Goal: Task Accomplishment & Management: Complete application form

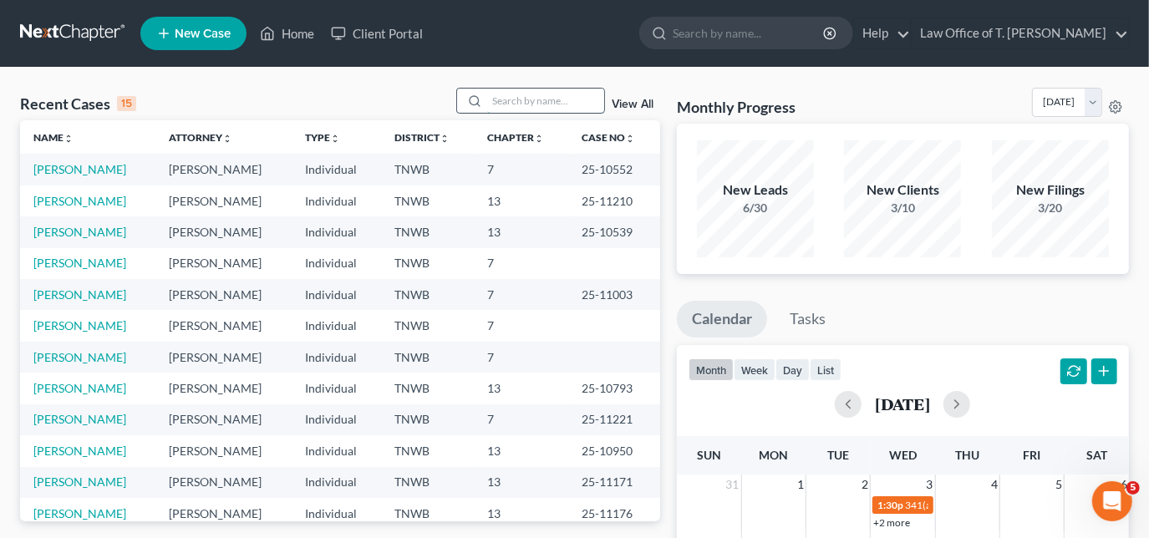
click at [492, 101] on input "search" at bounding box center [545, 101] width 117 height 24
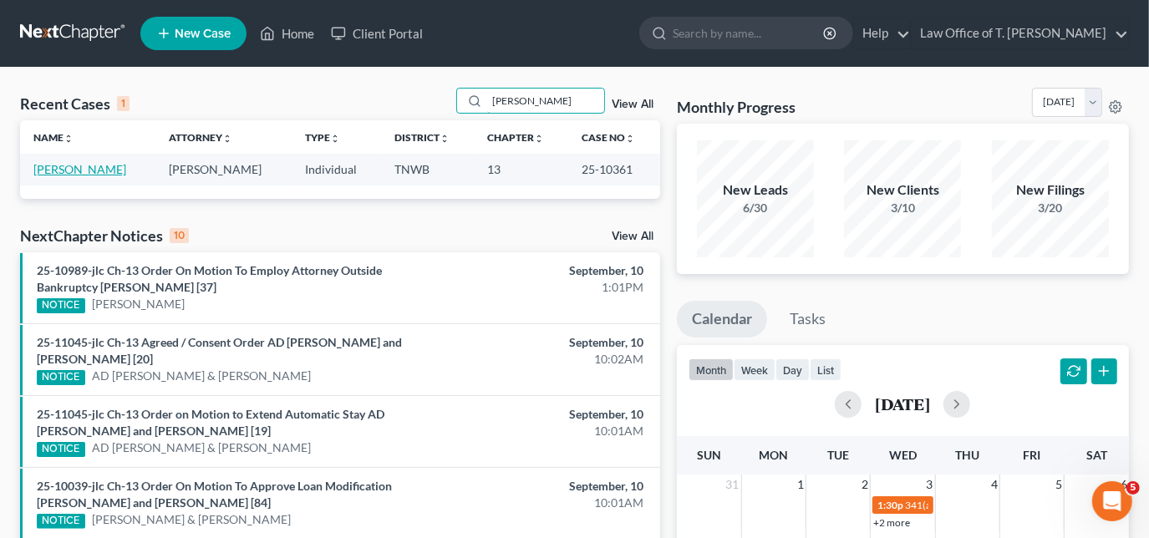
type input "[PERSON_NAME]"
click at [100, 169] on link "[PERSON_NAME]" at bounding box center [79, 169] width 93 height 14
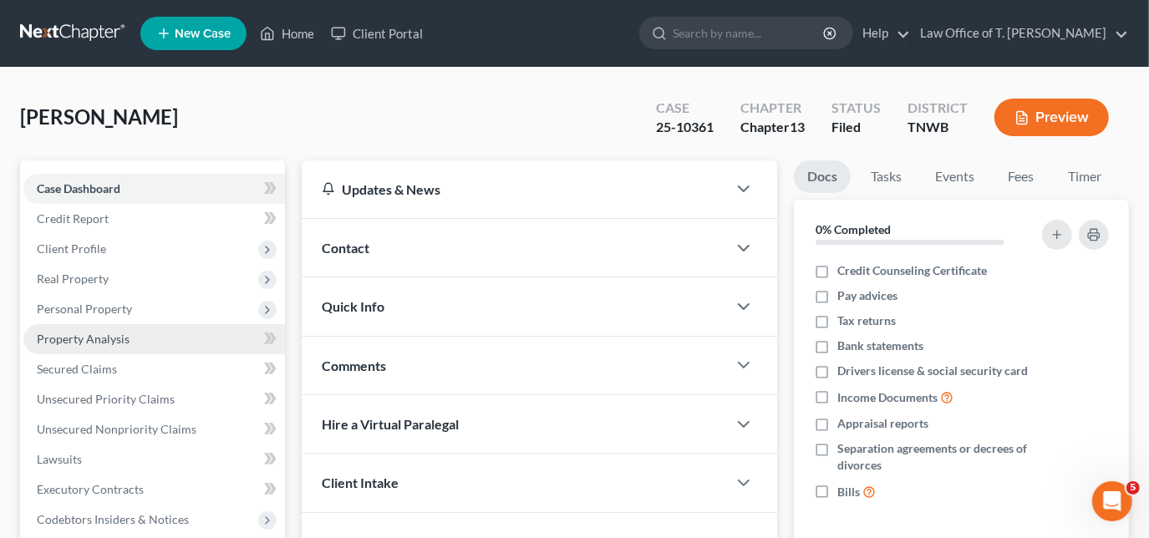
click at [129, 343] on link "Property Analysis" at bounding box center [153, 339] width 261 height 30
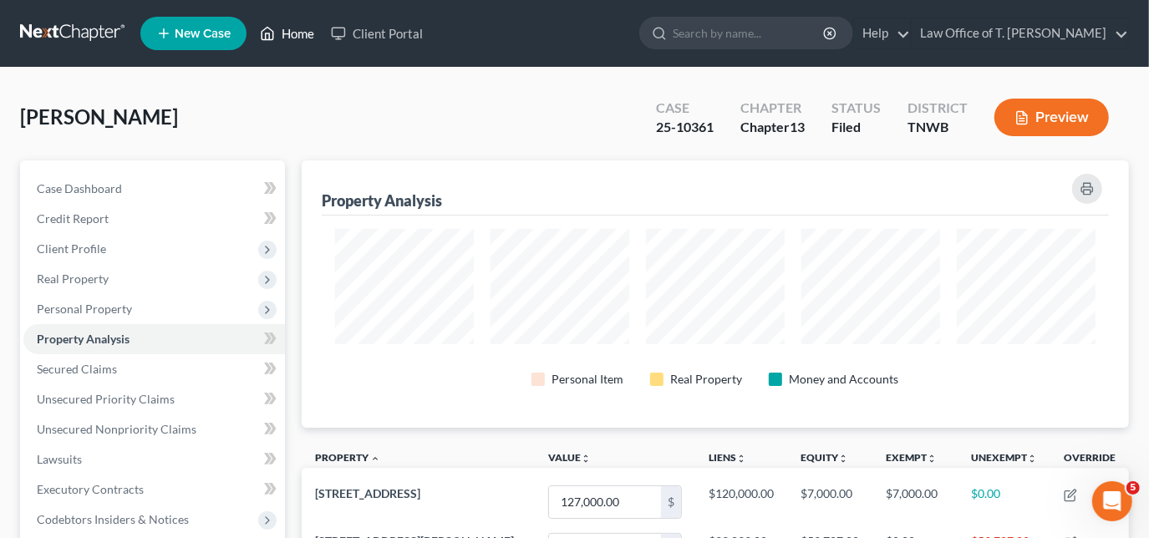
click at [306, 41] on link "Home" at bounding box center [286, 33] width 71 height 30
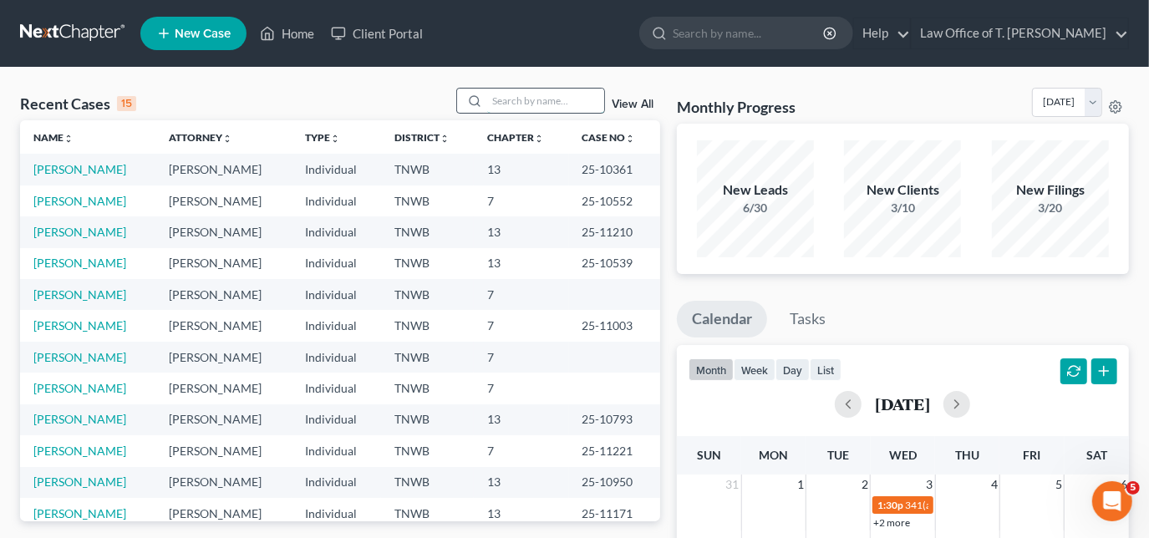
click at [535, 104] on input "search" at bounding box center [545, 101] width 117 height 24
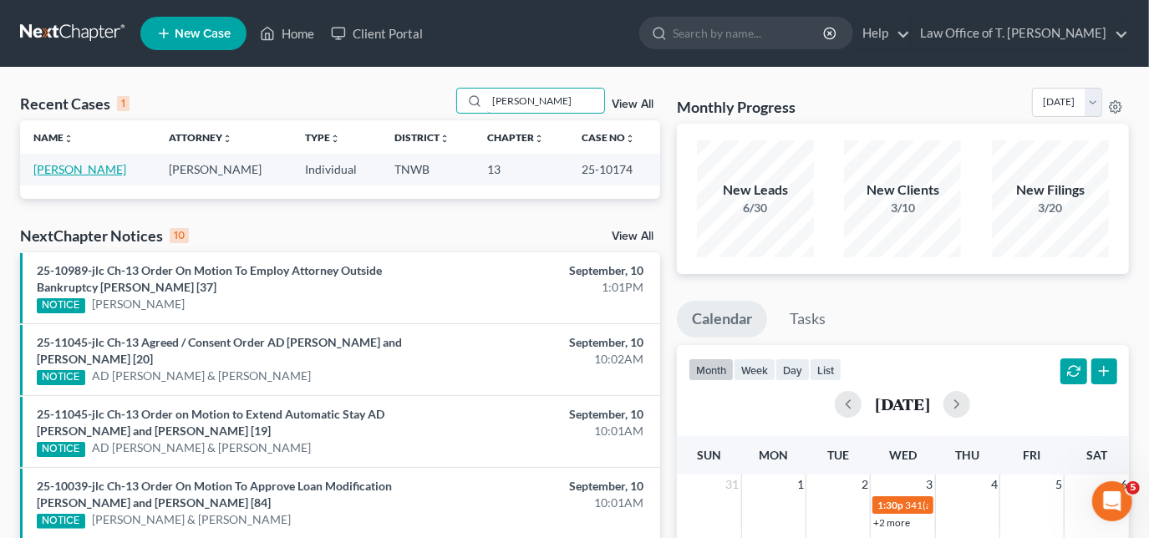
type input "[PERSON_NAME]"
click at [69, 171] on link "[PERSON_NAME]" at bounding box center [79, 169] width 93 height 14
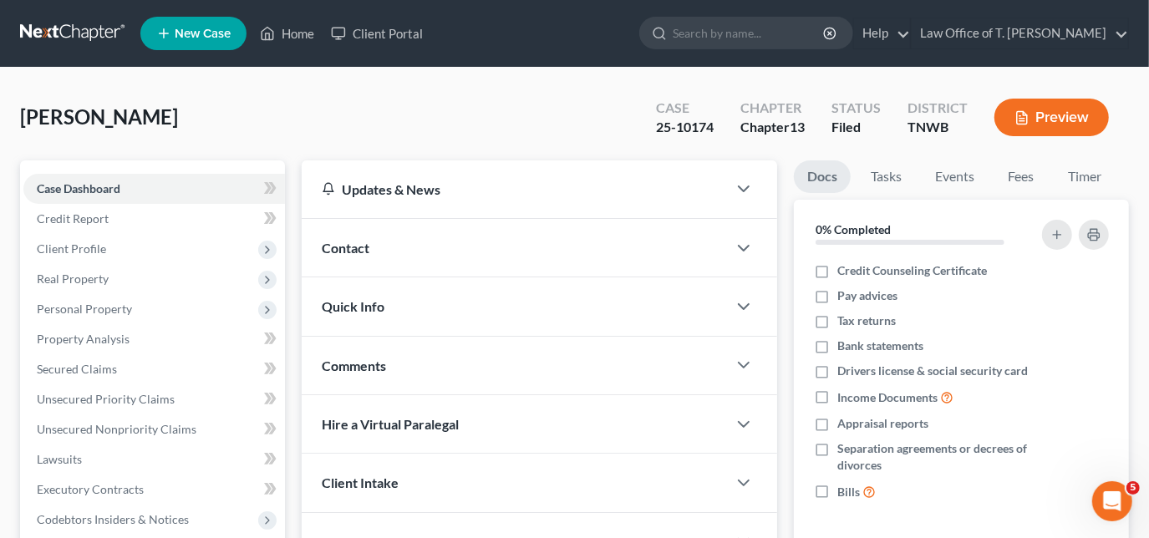
scroll to position [75, 0]
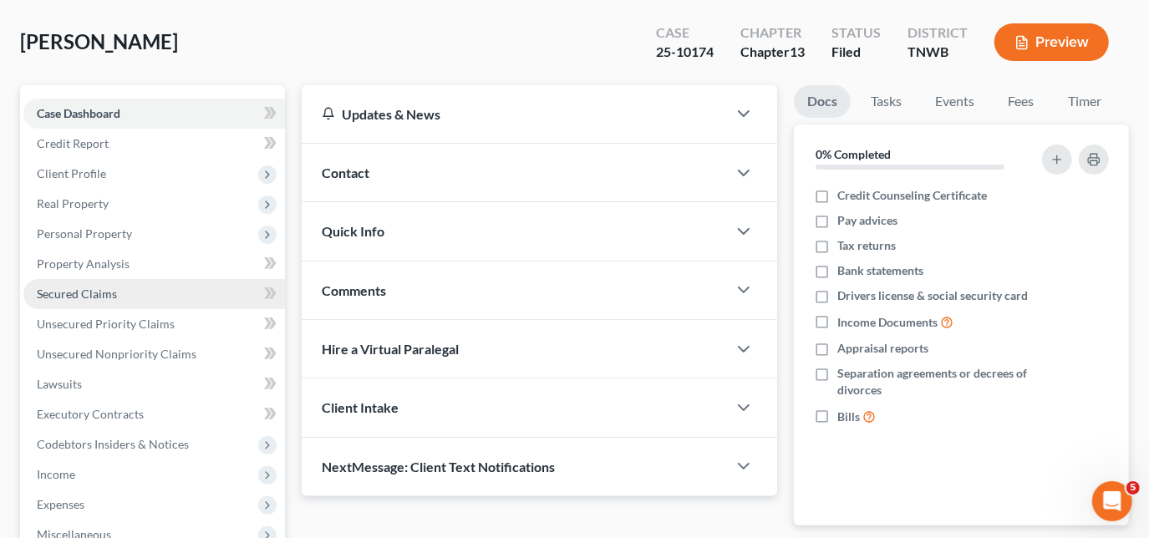
click at [114, 289] on span "Secured Claims" at bounding box center [77, 294] width 80 height 14
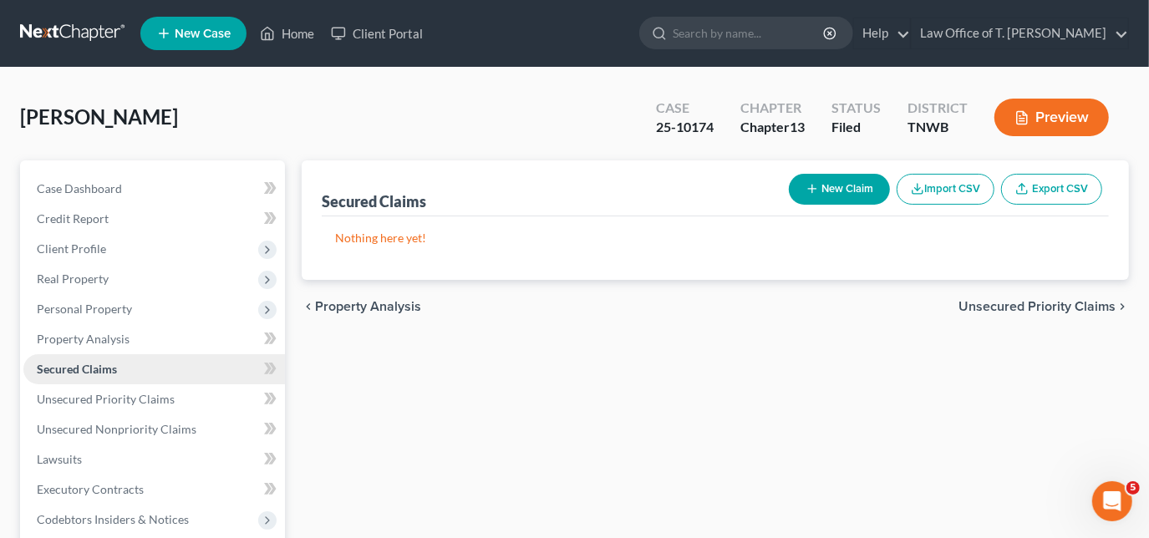
scroll to position [151, 0]
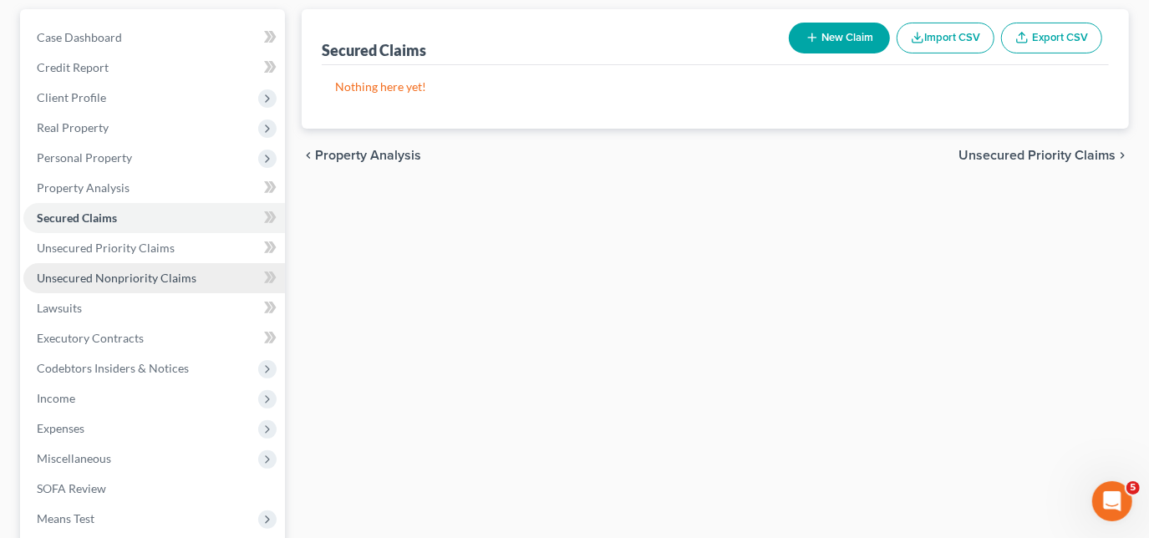
click at [109, 272] on span "Unsecured Nonpriority Claims" at bounding box center [117, 278] width 160 height 14
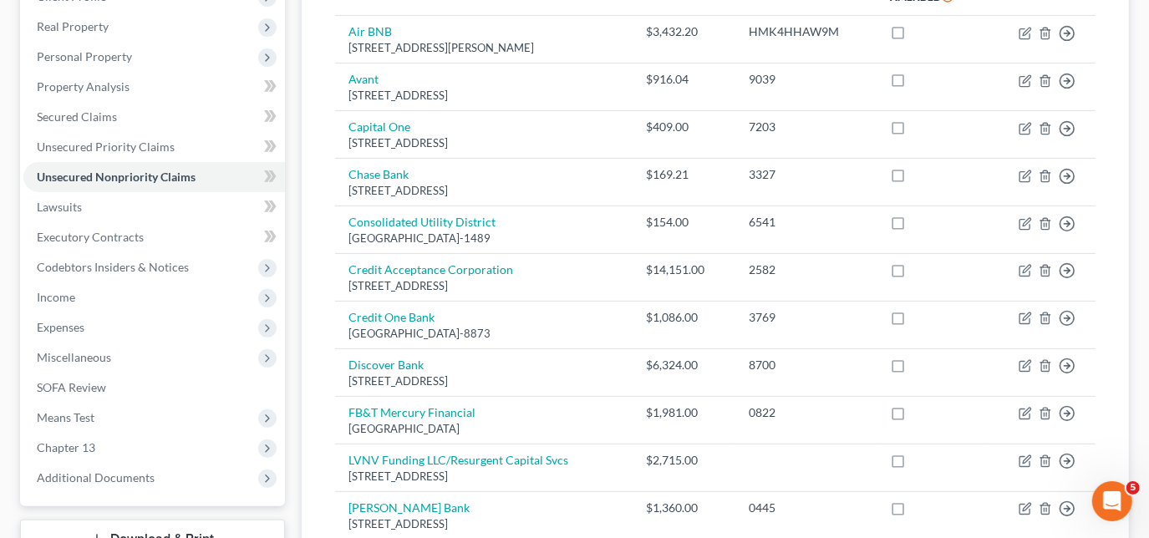
scroll to position [227, 0]
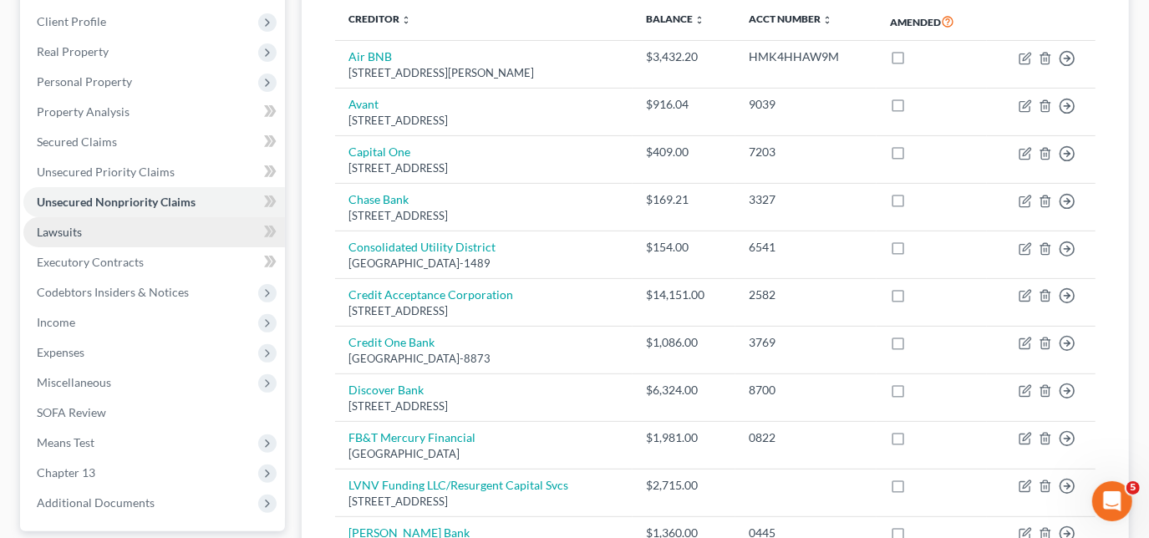
click at [96, 233] on link "Lawsuits" at bounding box center [153, 232] width 261 height 30
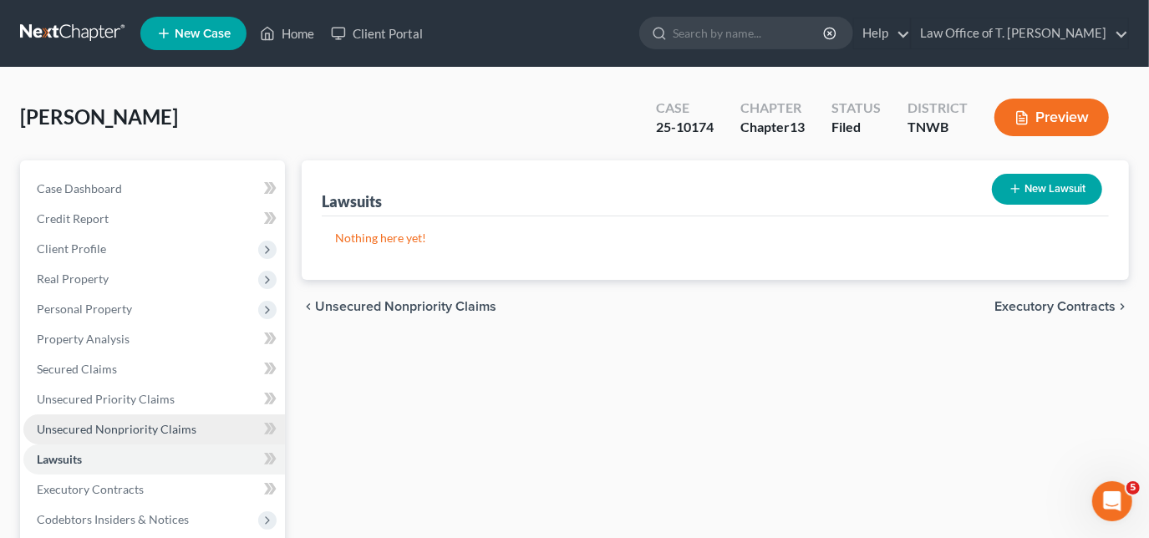
click at [79, 419] on link "Unsecured Nonpriority Claims" at bounding box center [153, 429] width 261 height 30
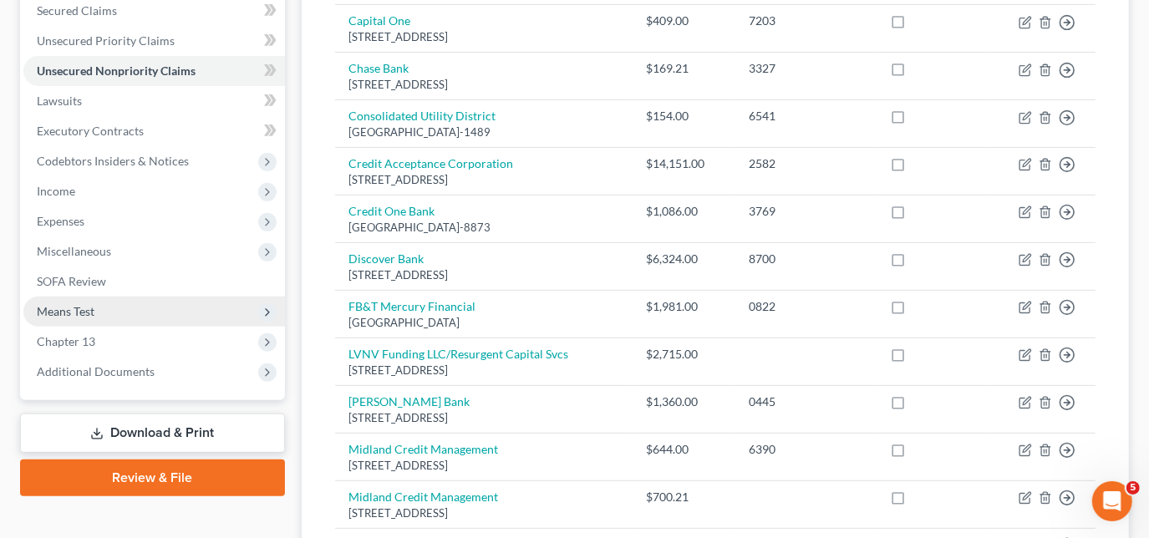
scroll to position [227, 0]
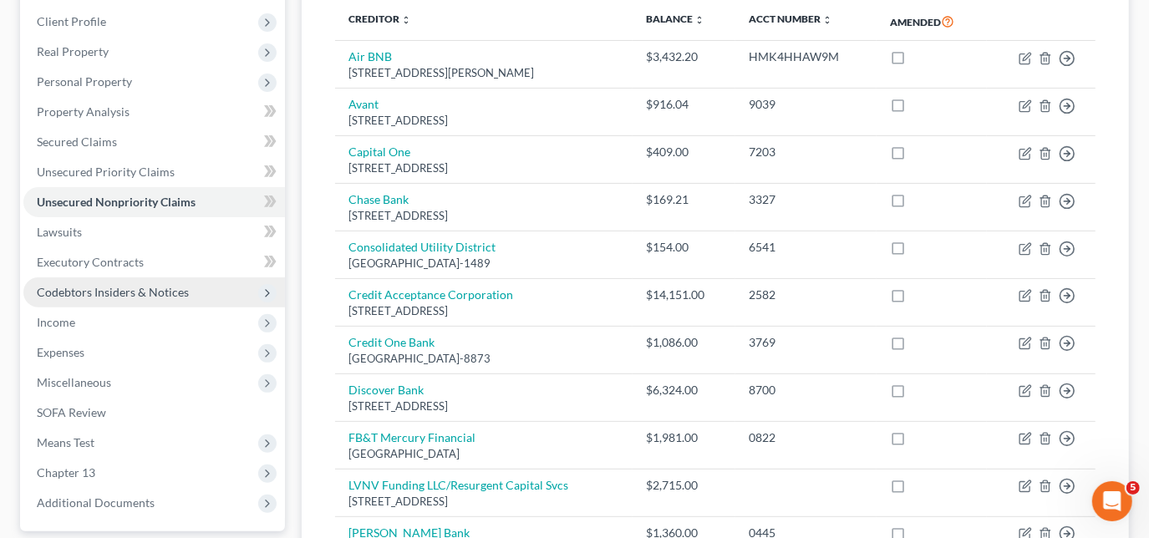
click at [81, 290] on span "Codebtors Insiders & Notices" at bounding box center [113, 292] width 152 height 14
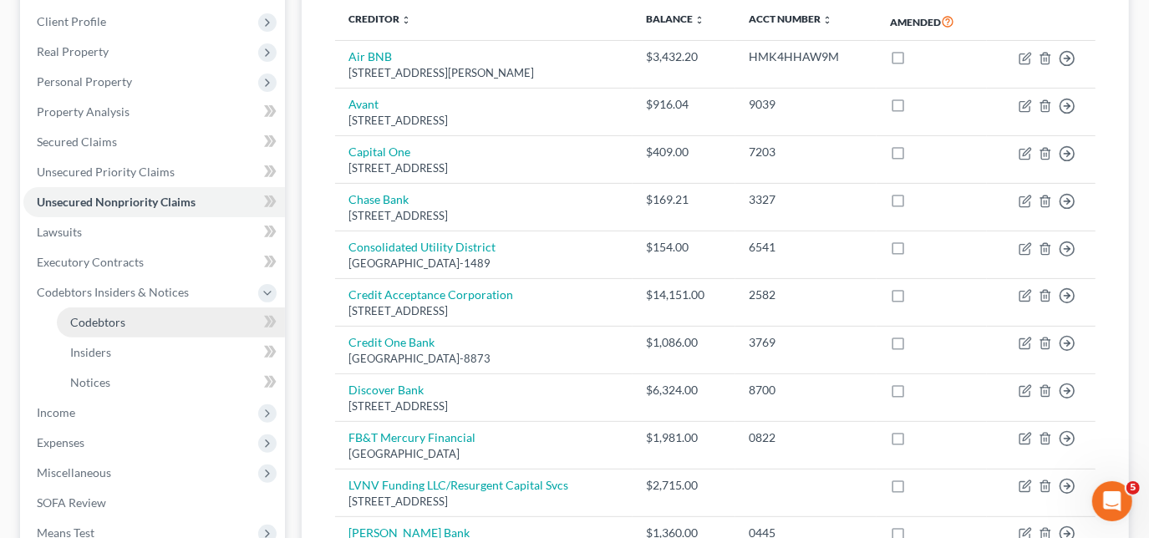
click at [89, 317] on span "Codebtors" at bounding box center [97, 322] width 55 height 14
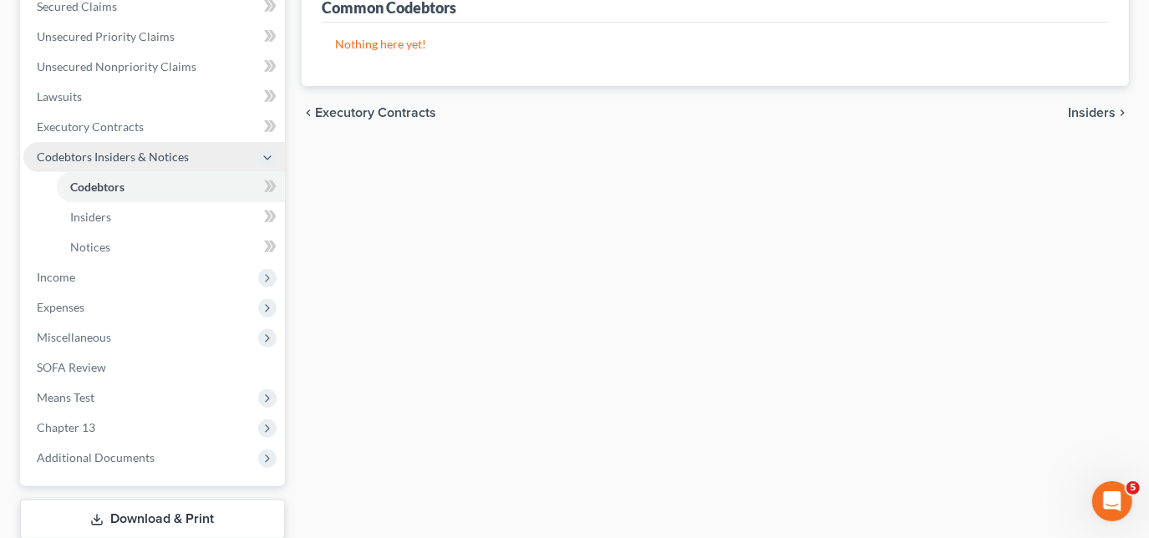
scroll to position [455, 0]
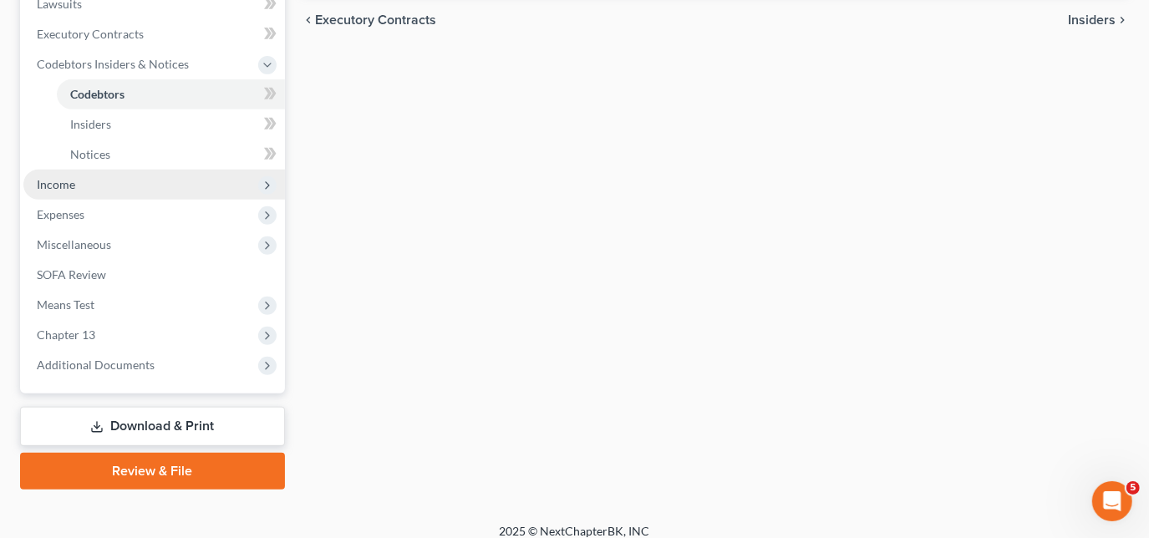
click at [74, 175] on span "Income" at bounding box center [153, 185] width 261 height 30
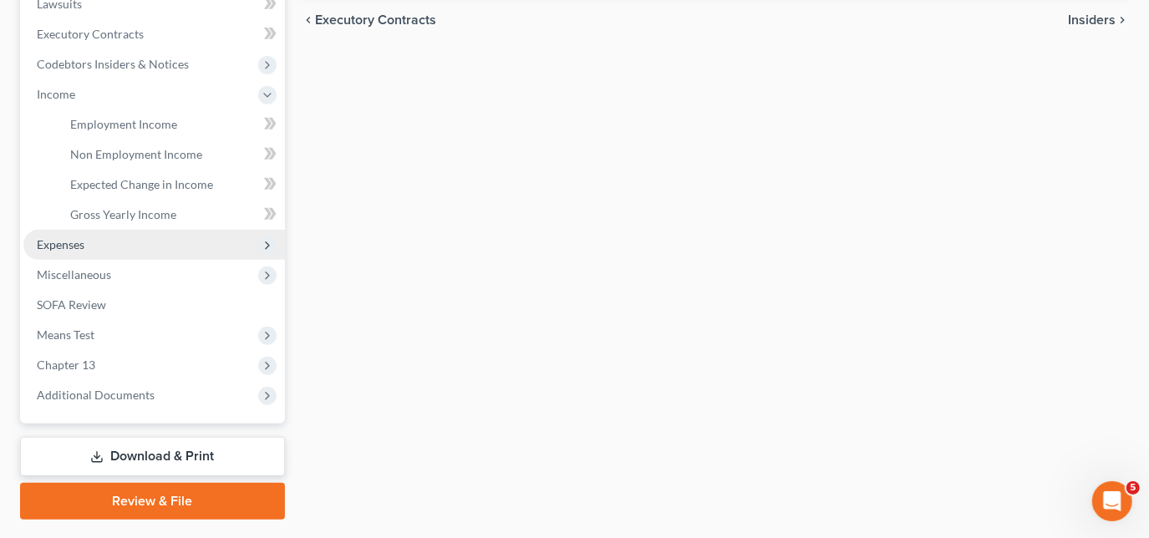
click at [92, 243] on span "Expenses" at bounding box center [153, 245] width 261 height 30
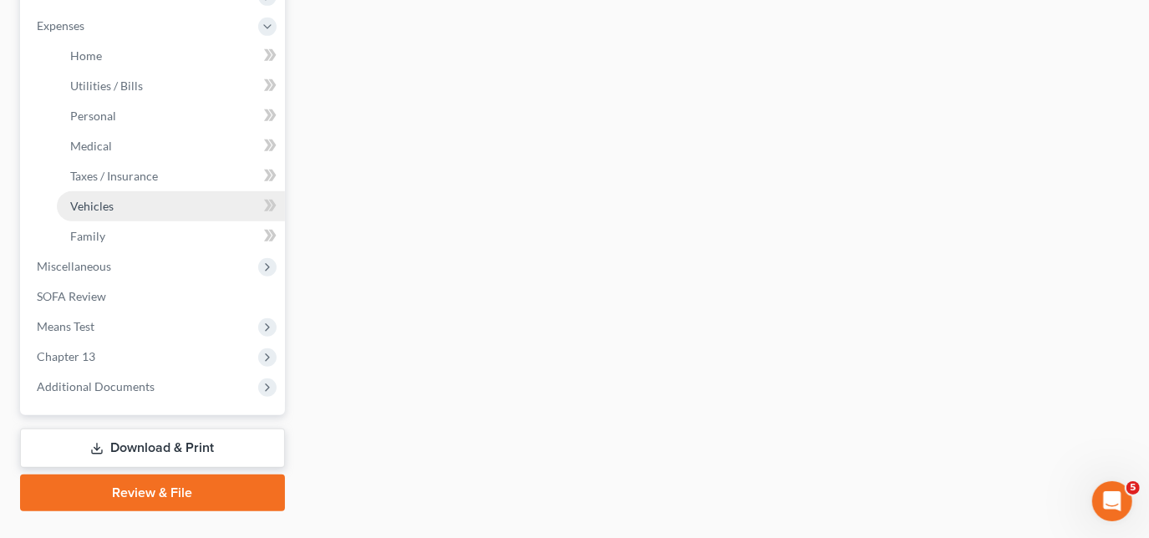
scroll to position [590, 0]
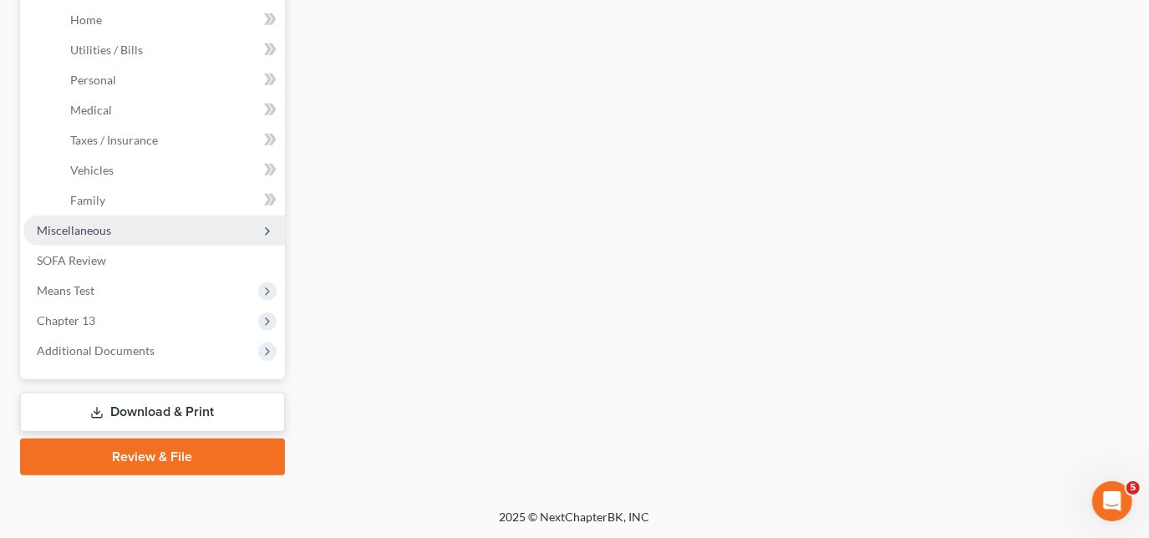
click at [88, 231] on span "Miscellaneous" at bounding box center [74, 230] width 74 height 14
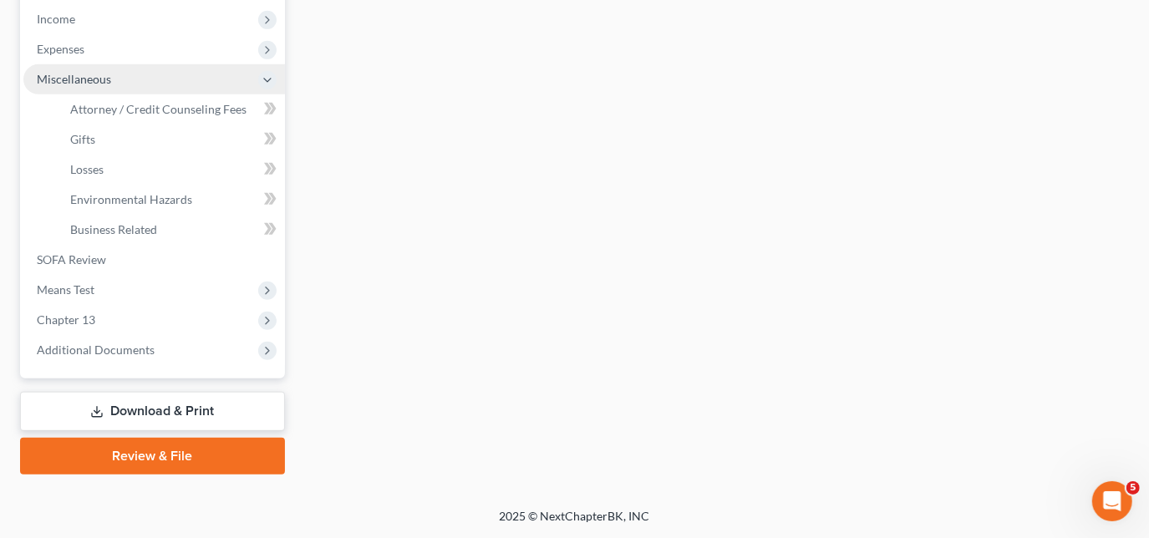
scroll to position [530, 0]
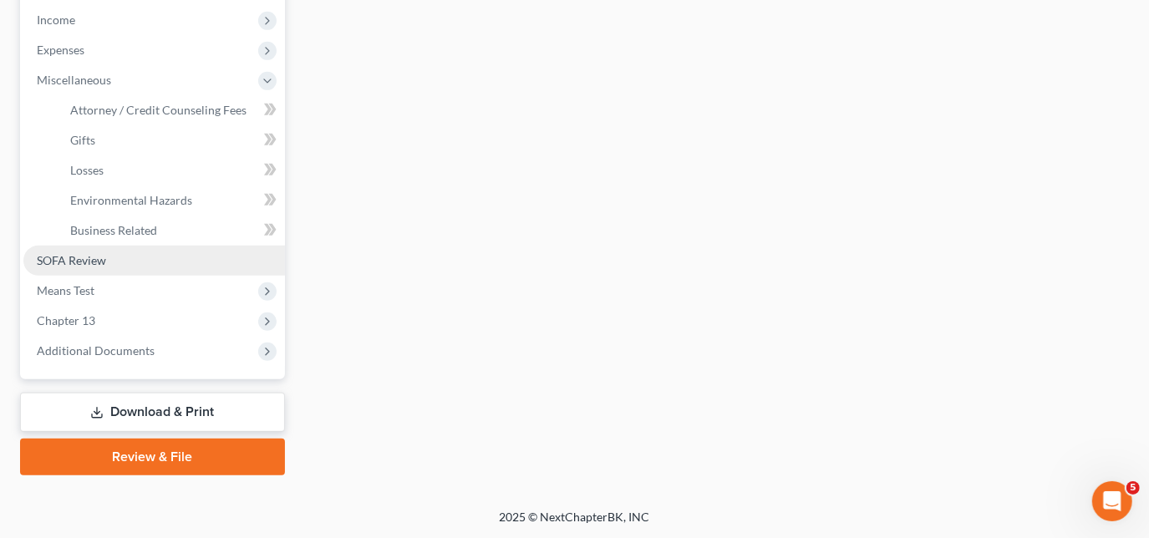
click at [86, 253] on span "SOFA Review" at bounding box center [71, 260] width 69 height 14
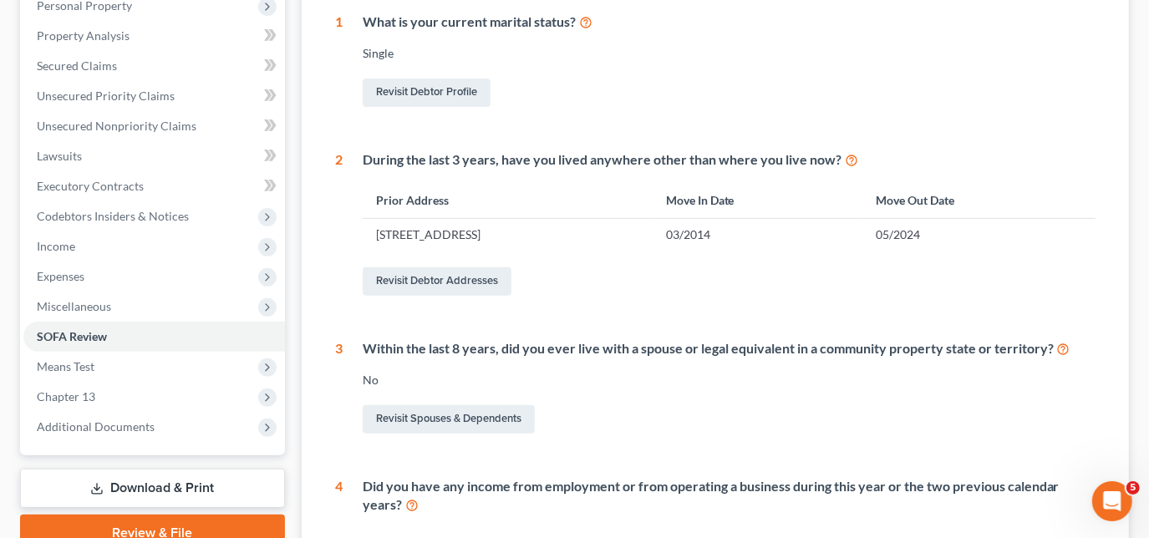
scroll to position [75, 0]
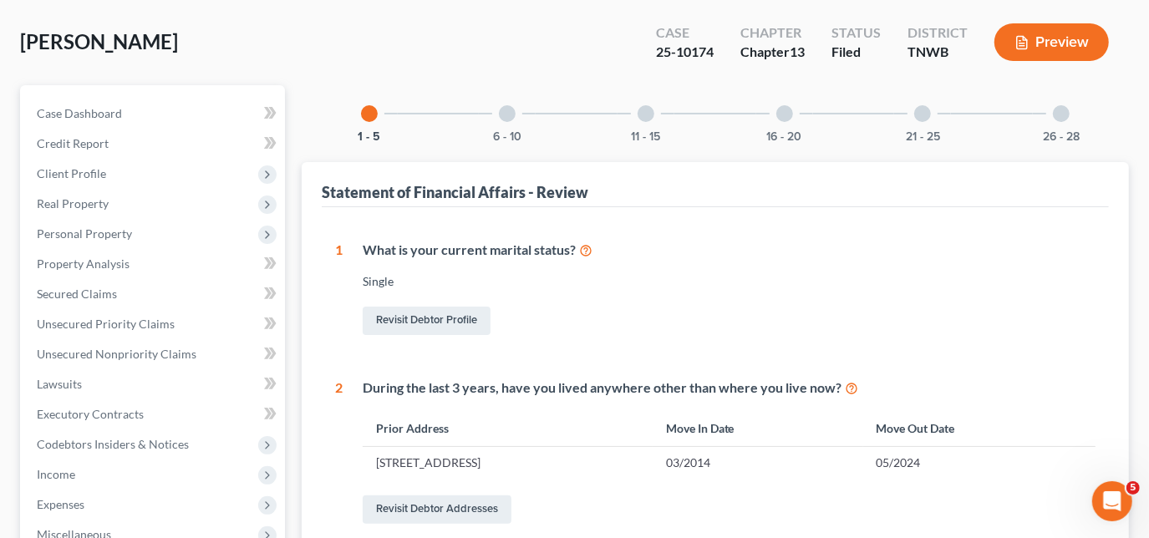
click at [506, 120] on div "6 - 10" at bounding box center [507, 113] width 57 height 57
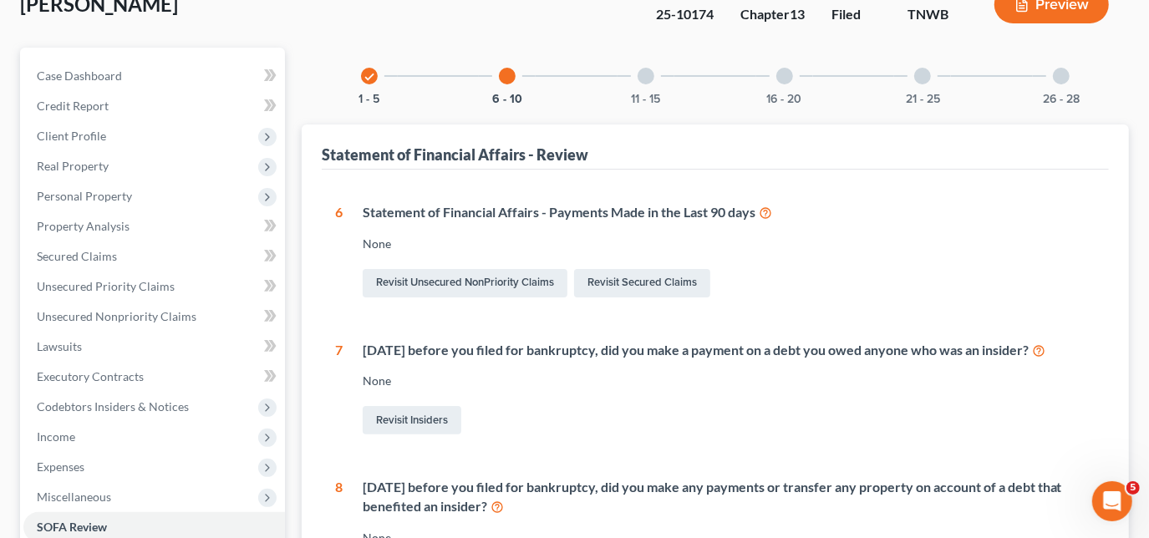
scroll to position [0, 0]
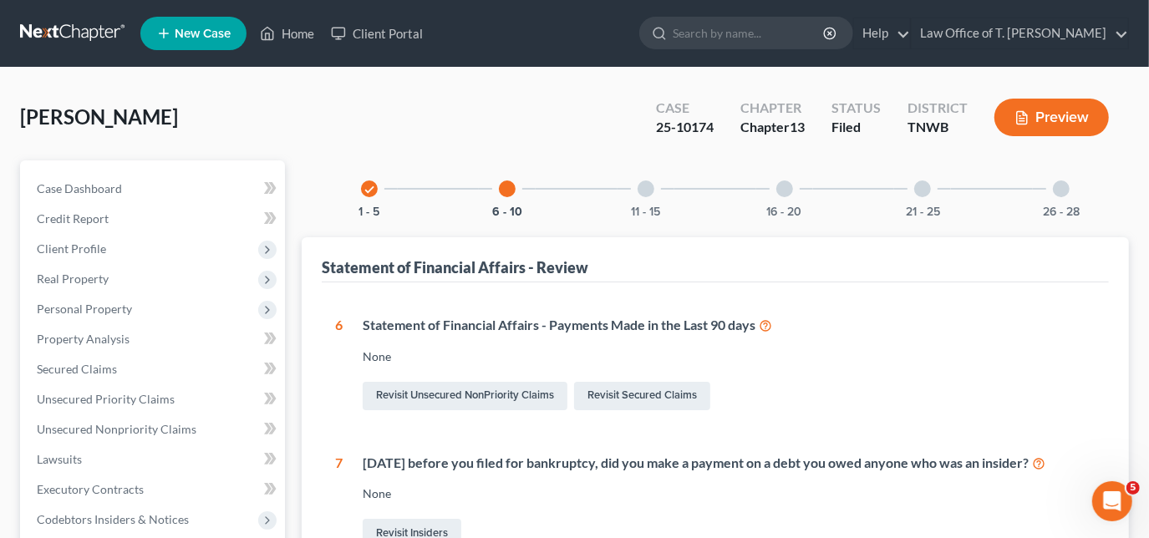
click at [637, 186] on div at bounding box center [645, 188] width 17 height 17
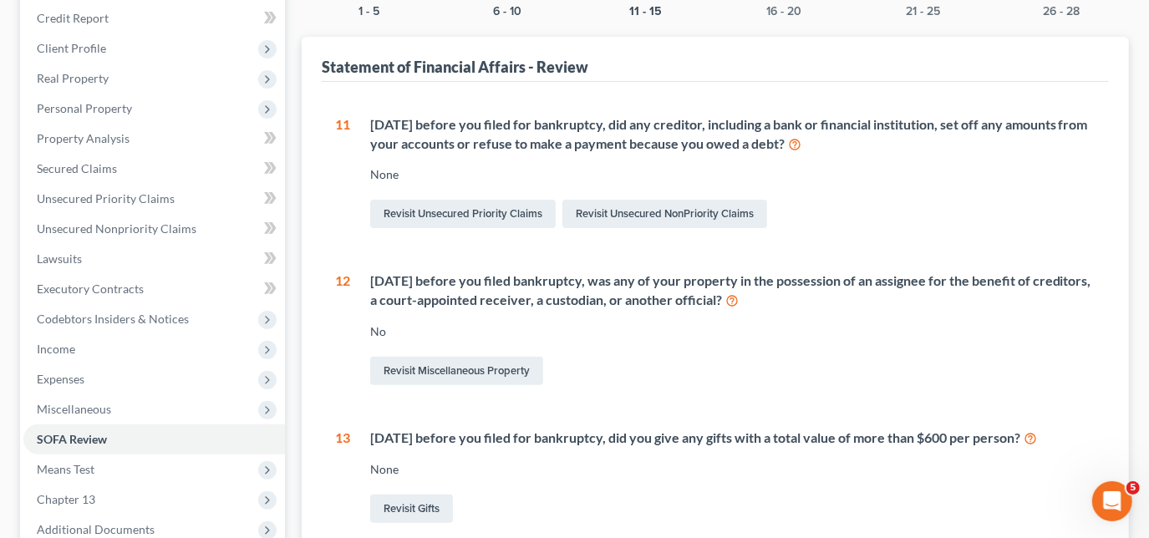
scroll to position [71, 0]
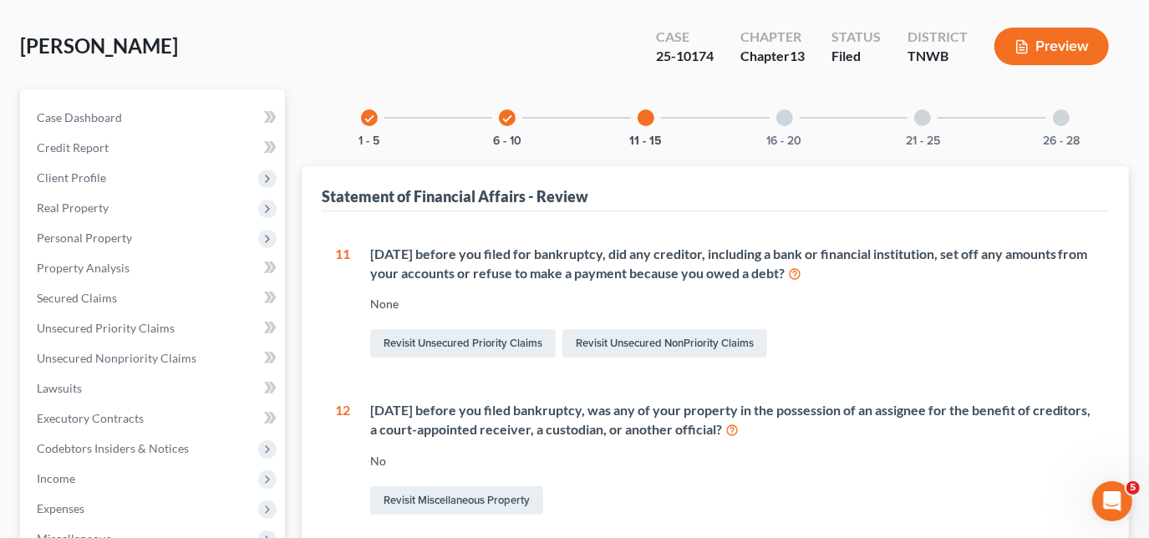
click at [775, 120] on div "16 - 20" at bounding box center [784, 117] width 57 height 57
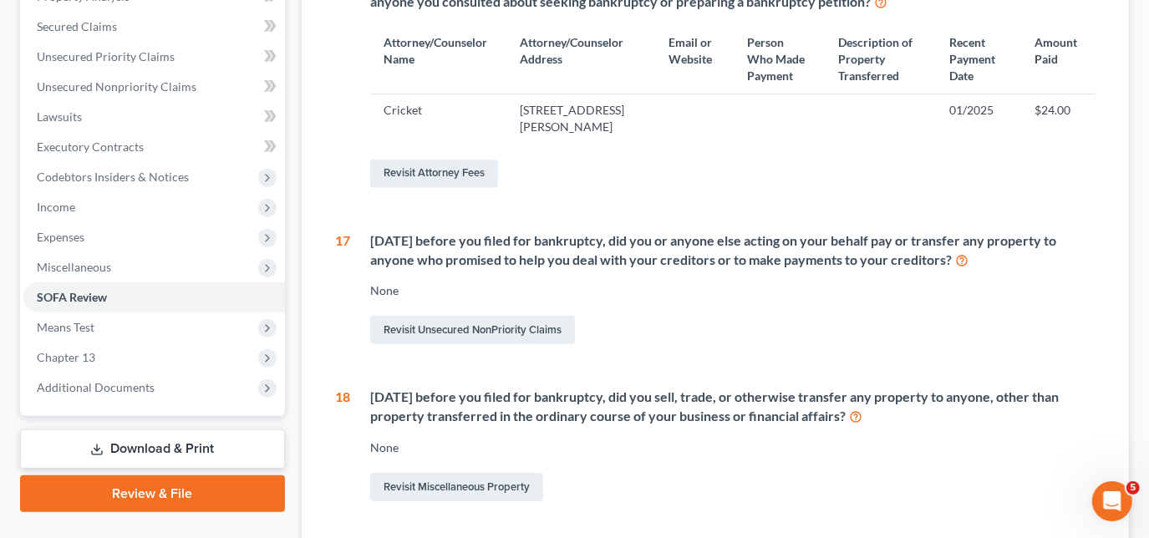
scroll to position [0, 0]
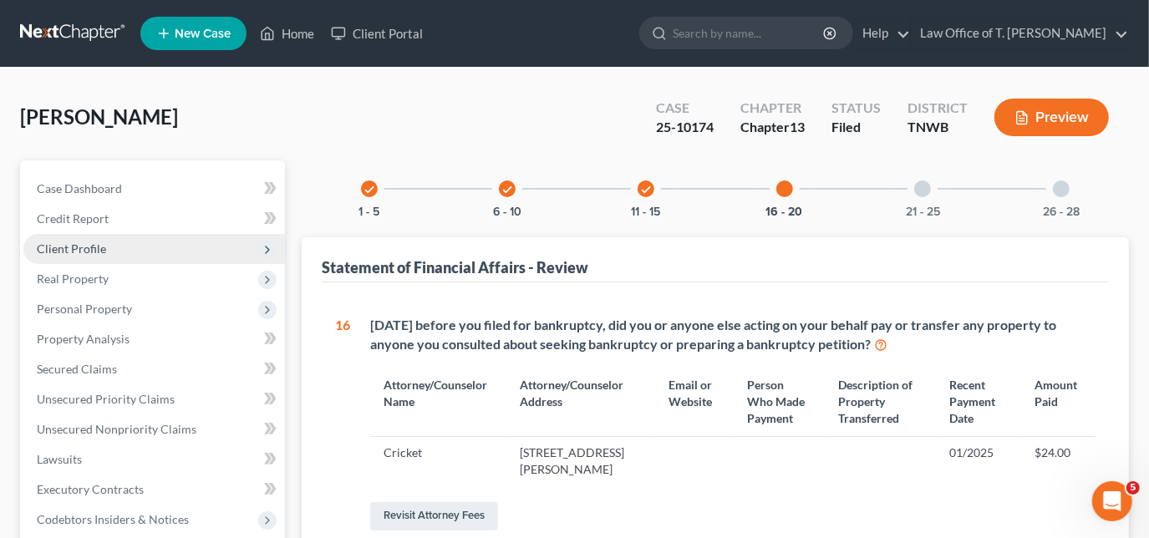
click at [89, 258] on span "Client Profile" at bounding box center [153, 249] width 261 height 30
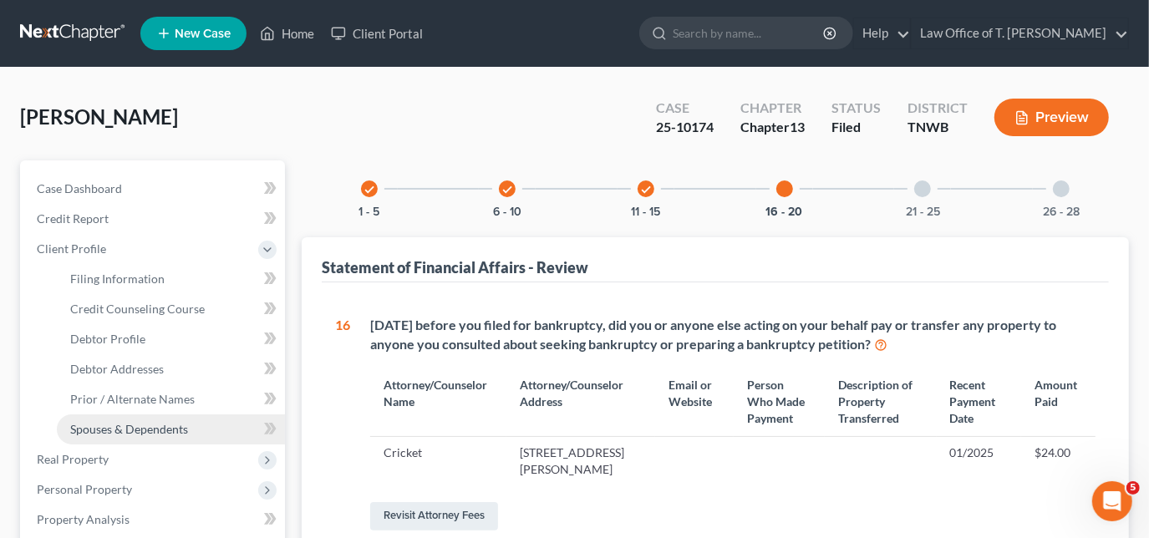
click at [118, 425] on span "Spouses & Dependents" at bounding box center [129, 429] width 118 height 14
